Goal: Transaction & Acquisition: Purchase product/service

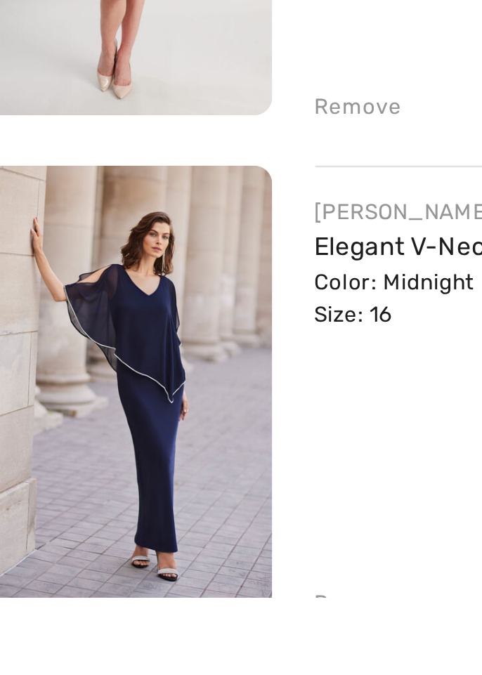
click at [56, 618] on img at bounding box center [66, 593] width 117 height 174
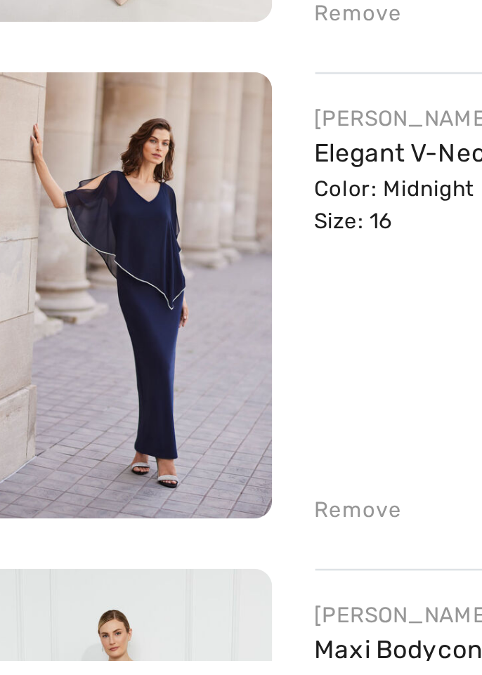
scroll to position [197, 0]
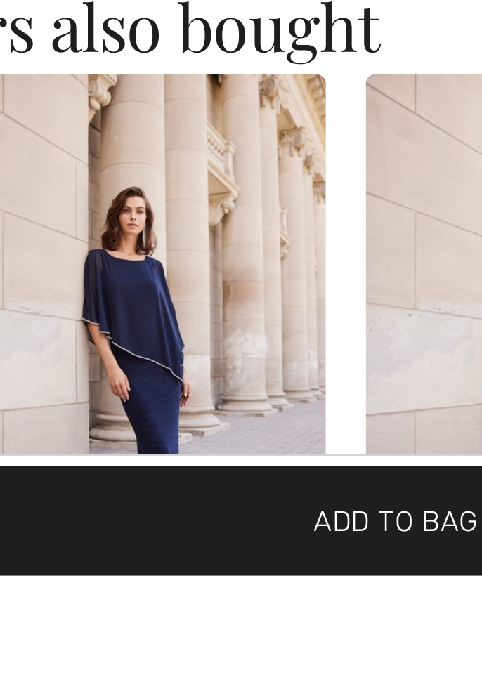
scroll to position [0, 372]
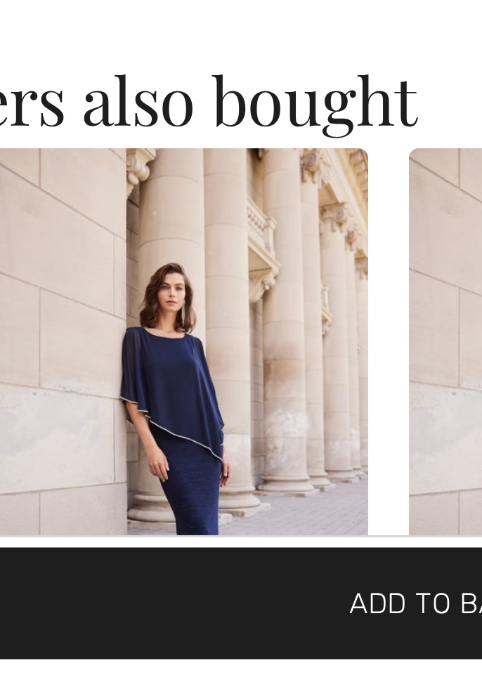
click at [138, 602] on img at bounding box center [153, 593] width 131 height 196
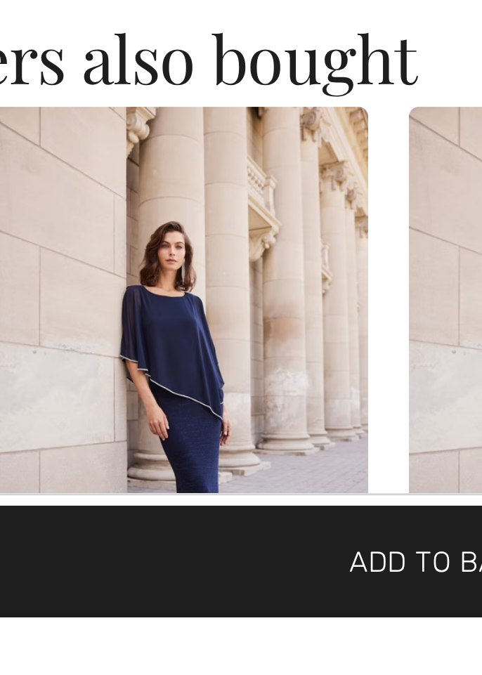
scroll to position [971, 0]
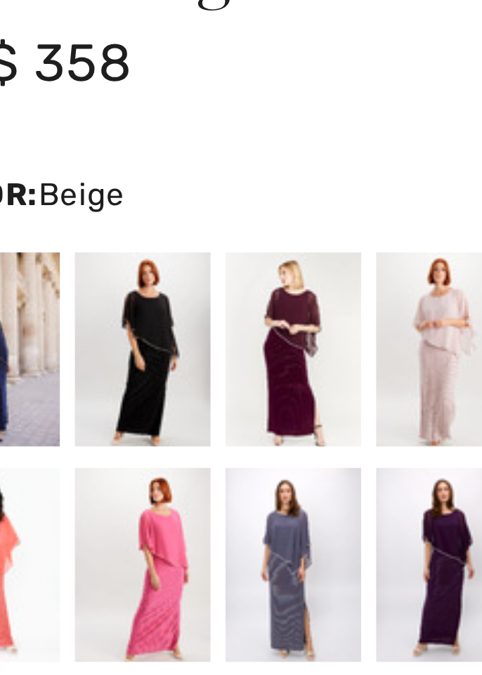
scroll to position [451, 0]
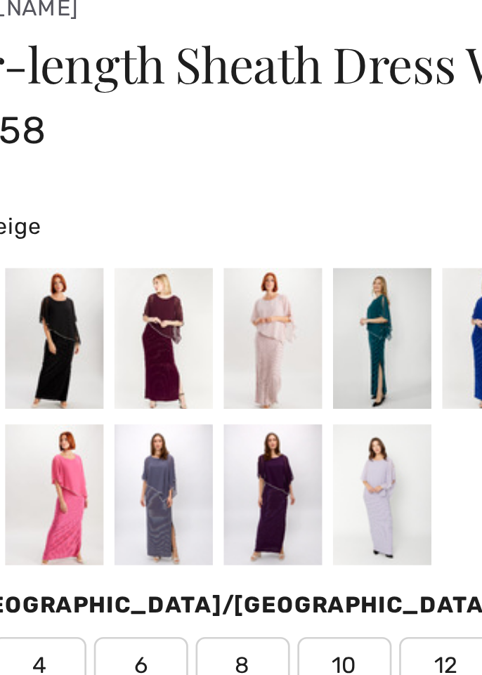
click at [119, 561] on div at bounding box center [121, 557] width 37 height 53
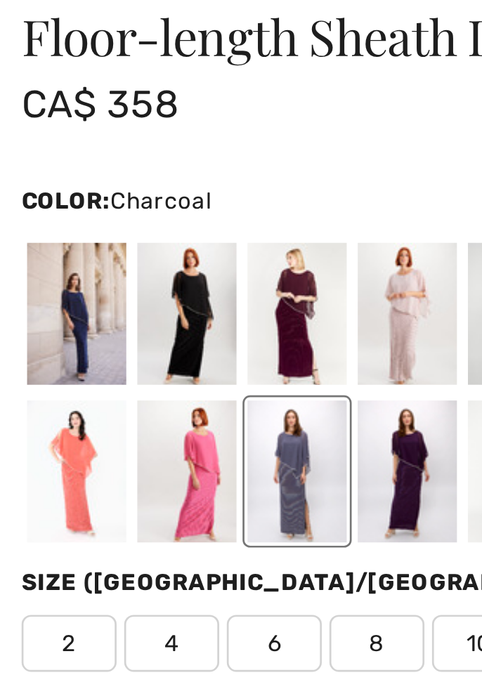
scroll to position [526, 0]
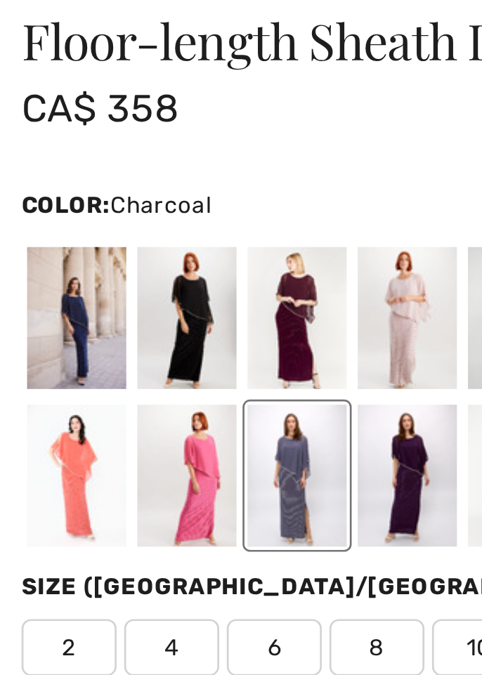
click at [110, 429] on div at bounding box center [121, 424] width 37 height 53
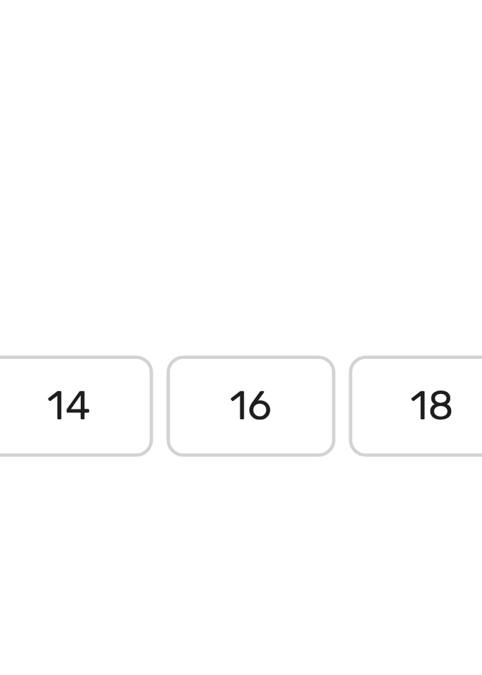
click at [301, 547] on span "16" at bounding box center [302, 545] width 35 height 21
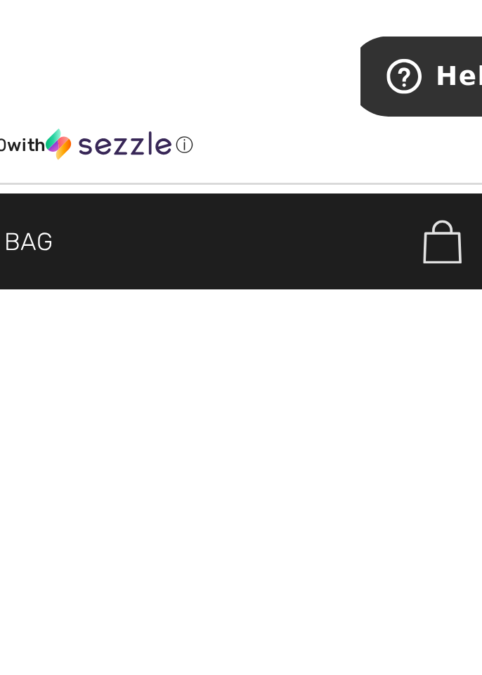
scroll to position [552, 0]
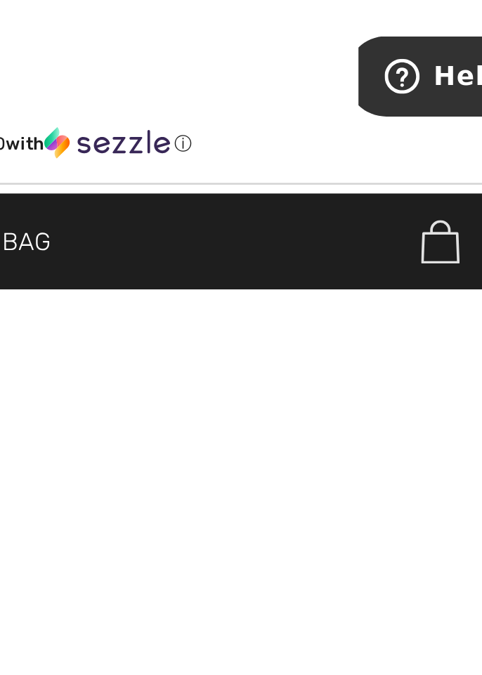
click at [270, 660] on span "Add to Bag" at bounding box center [241, 652] width 58 height 15
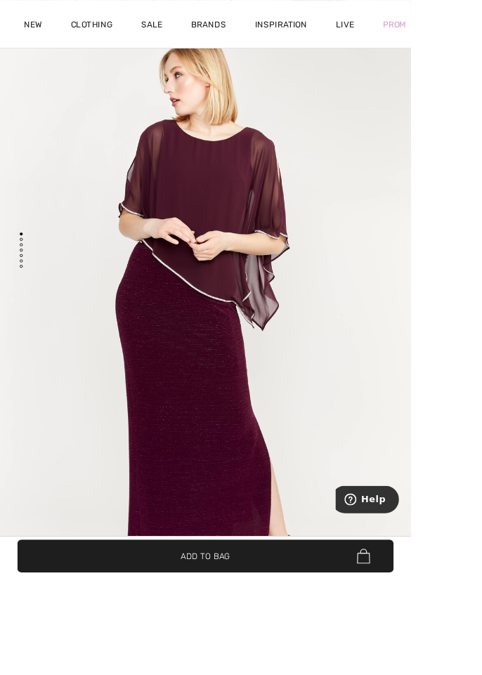
scroll to position [160, 0]
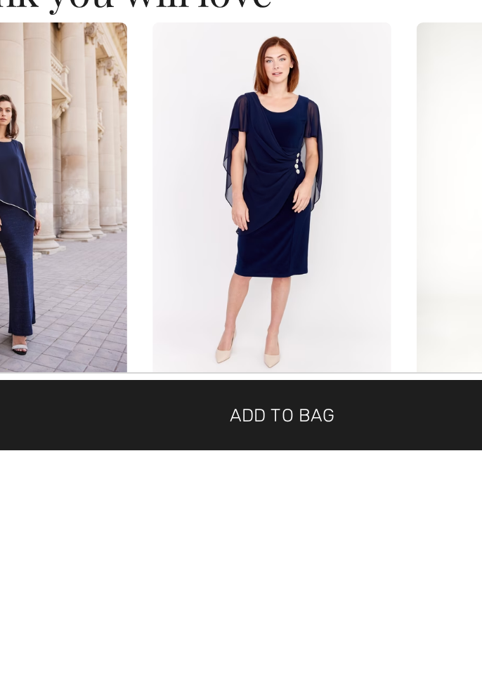
scroll to position [1324, 0]
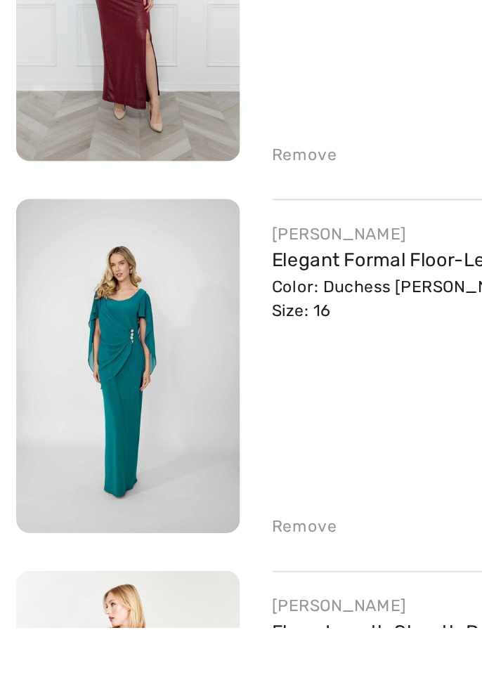
scroll to position [603, 0]
